Goal: Task Accomplishment & Management: Complete application form

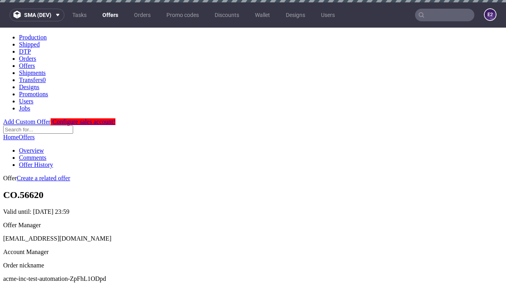
scroll to position [2, 0]
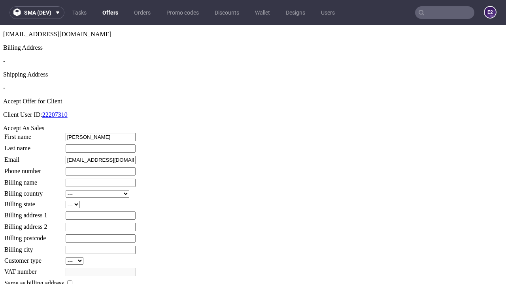
type input "[PERSON_NAME]"
type input "1509813888"
type input "Doug_Quigley"
select select "13"
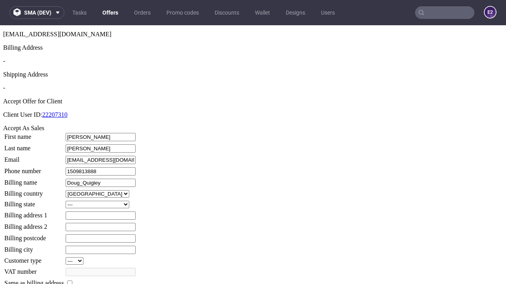
select select "132"
type input "Doug_Quigley"
type input "9 [PERSON_NAME]"
type input "MY5 0CU"
type input "[PERSON_NAME]"
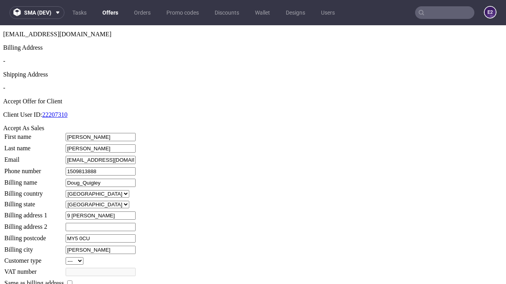
click at [72, 281] on input "checkbox" at bounding box center [69, 283] width 5 height 5
checkbox input "true"
type input "Doug_Quigley"
select select "13"
type input "9 [PERSON_NAME]"
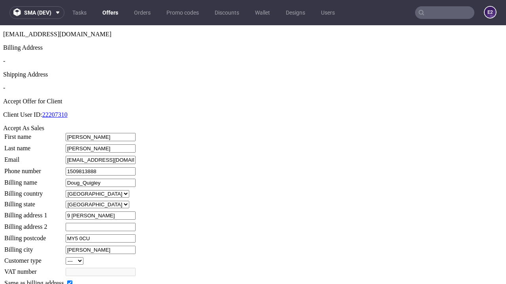
type input "MY5 0CU"
type input "[PERSON_NAME]"
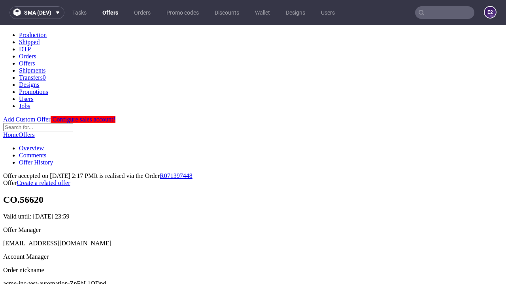
scroll to position [0, 0]
